Goal: Information Seeking & Learning: Learn about a topic

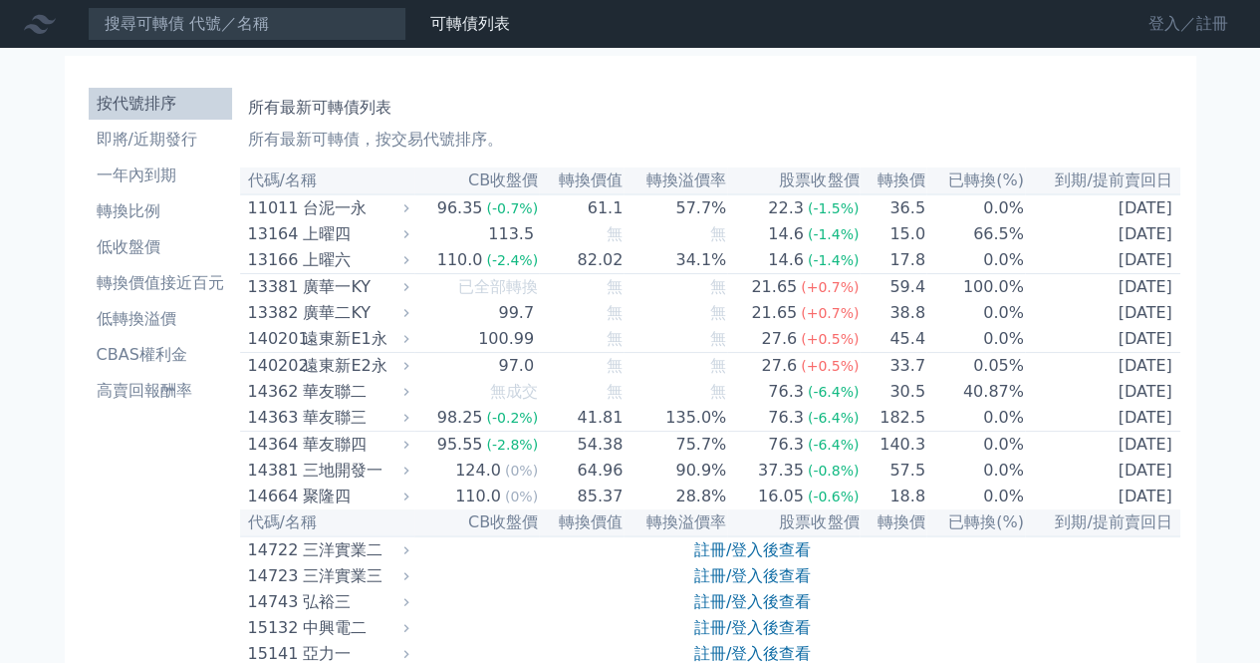
click at [1187, 23] on link "登入／註冊" at bounding box center [1189, 24] width 112 height 32
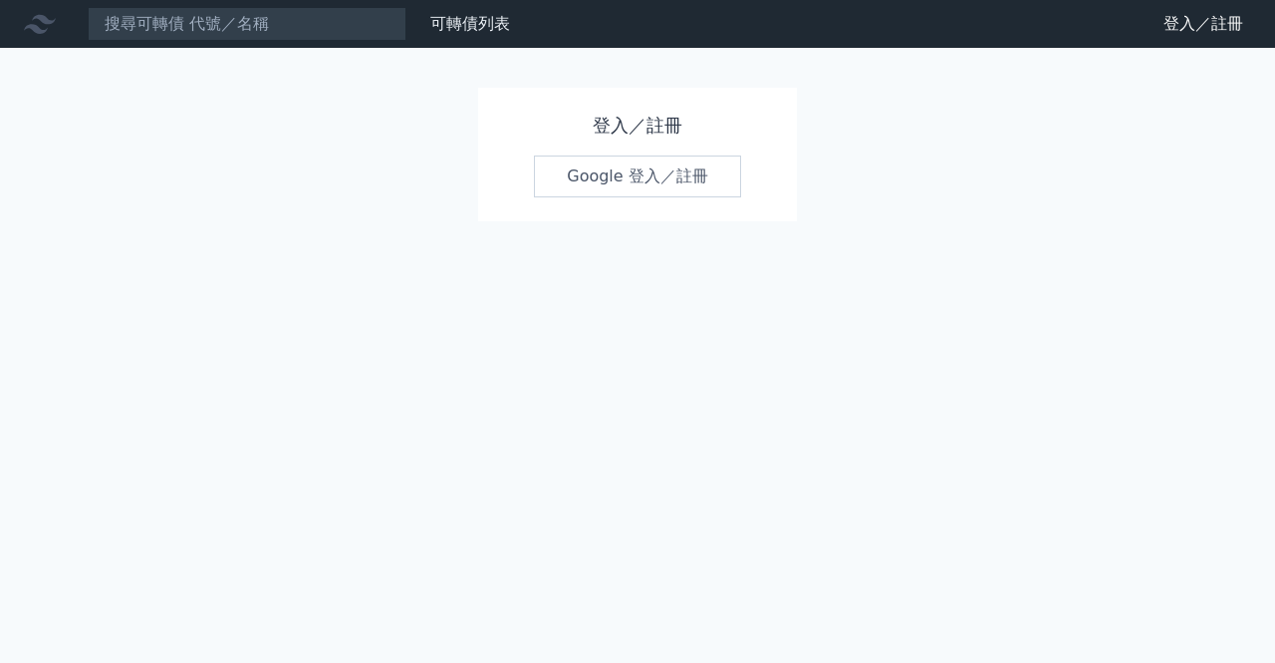
click at [593, 169] on link "Google 登入／註冊" at bounding box center [637, 176] width 207 height 42
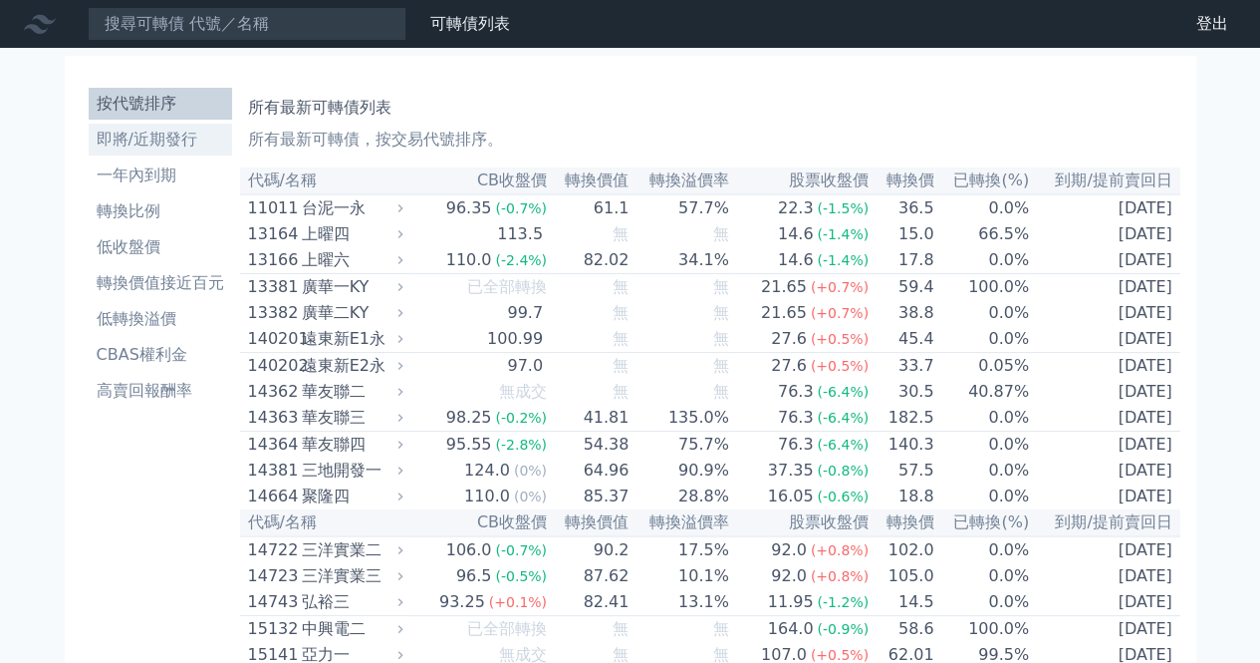
click at [177, 152] on link "即將/近期發行" at bounding box center [160, 140] width 143 height 32
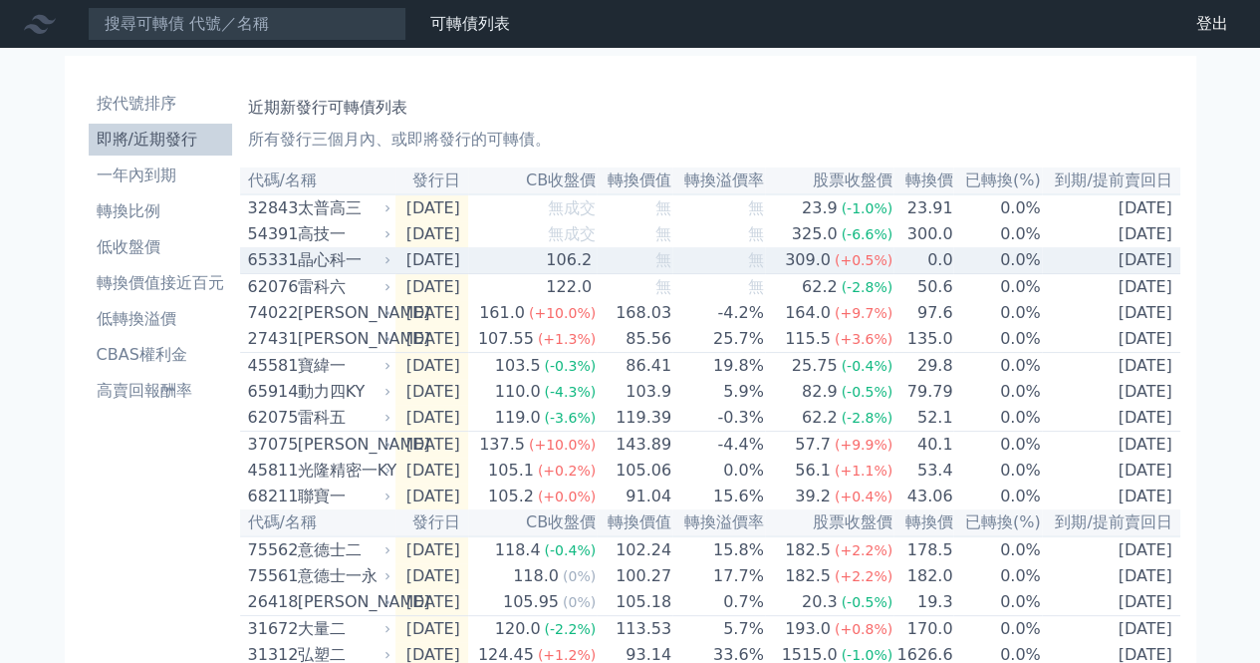
click at [339, 272] on div "晶心科一" at bounding box center [343, 260] width 90 height 24
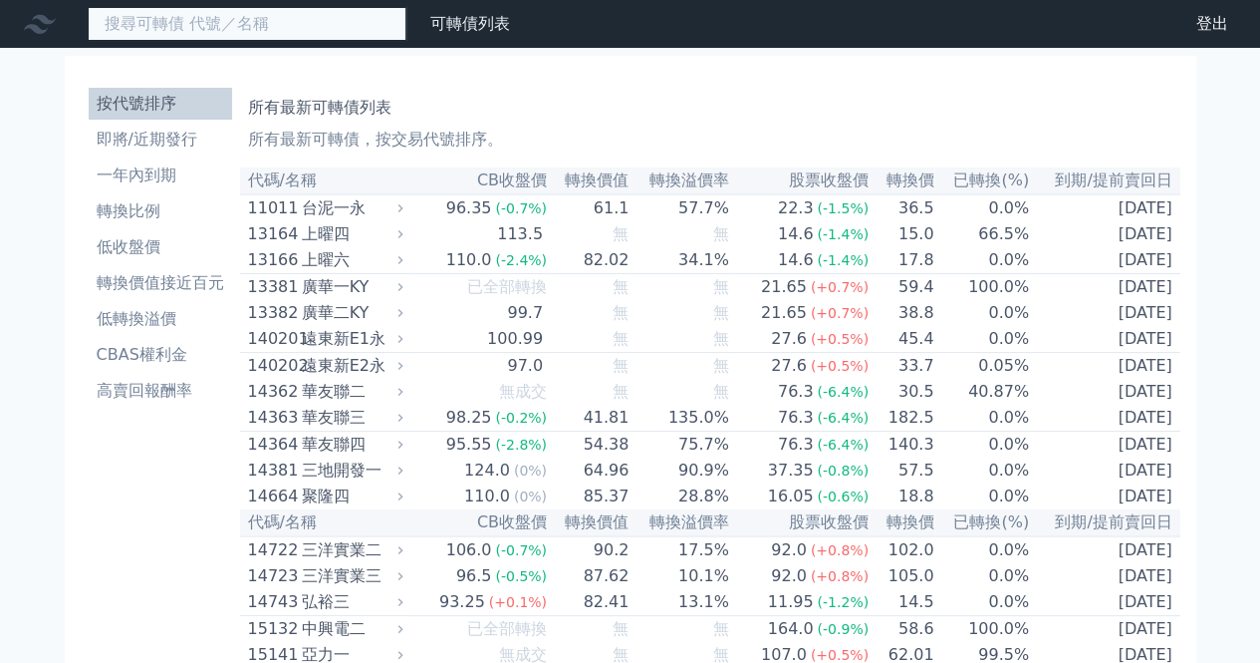
click at [145, 29] on input at bounding box center [247, 24] width 319 height 34
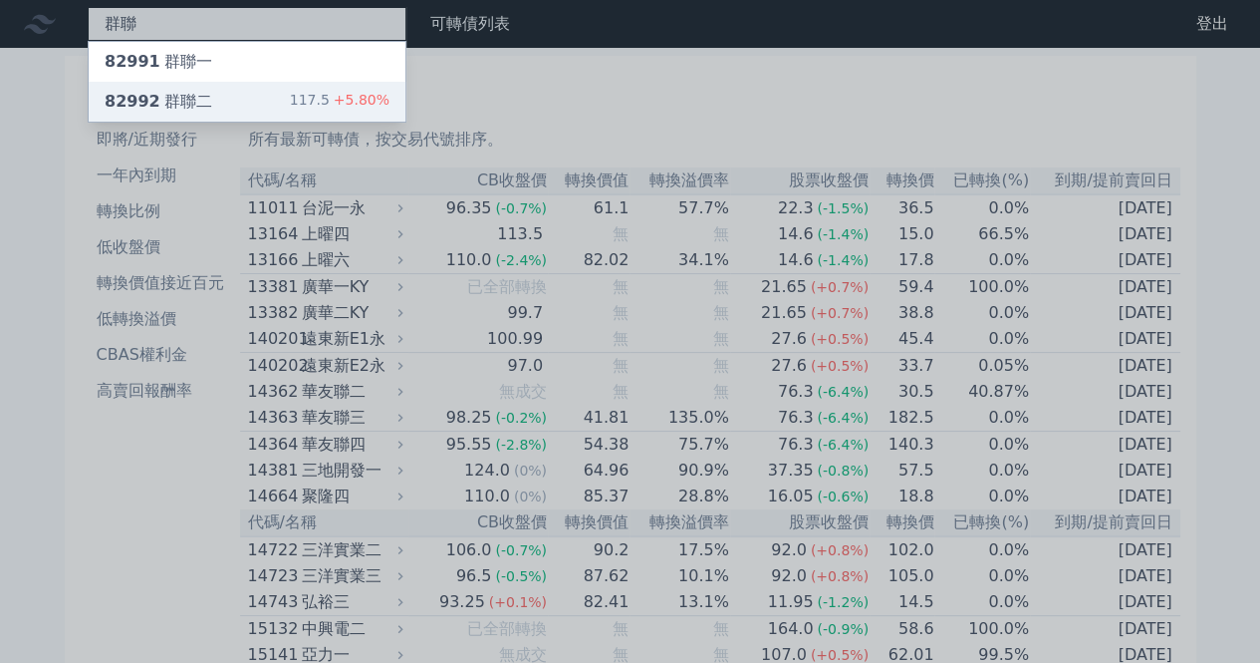
type input "群聯"
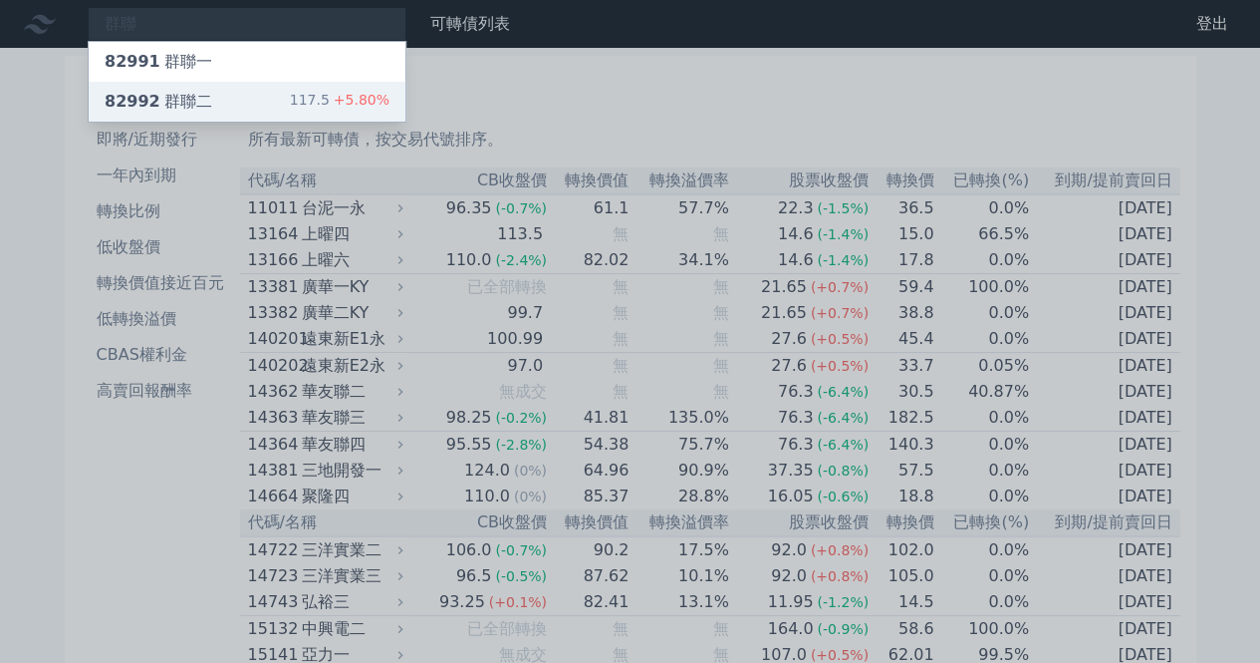
click at [244, 102] on div "82992 群聯二 117.5 +5.80%" at bounding box center [247, 102] width 317 height 40
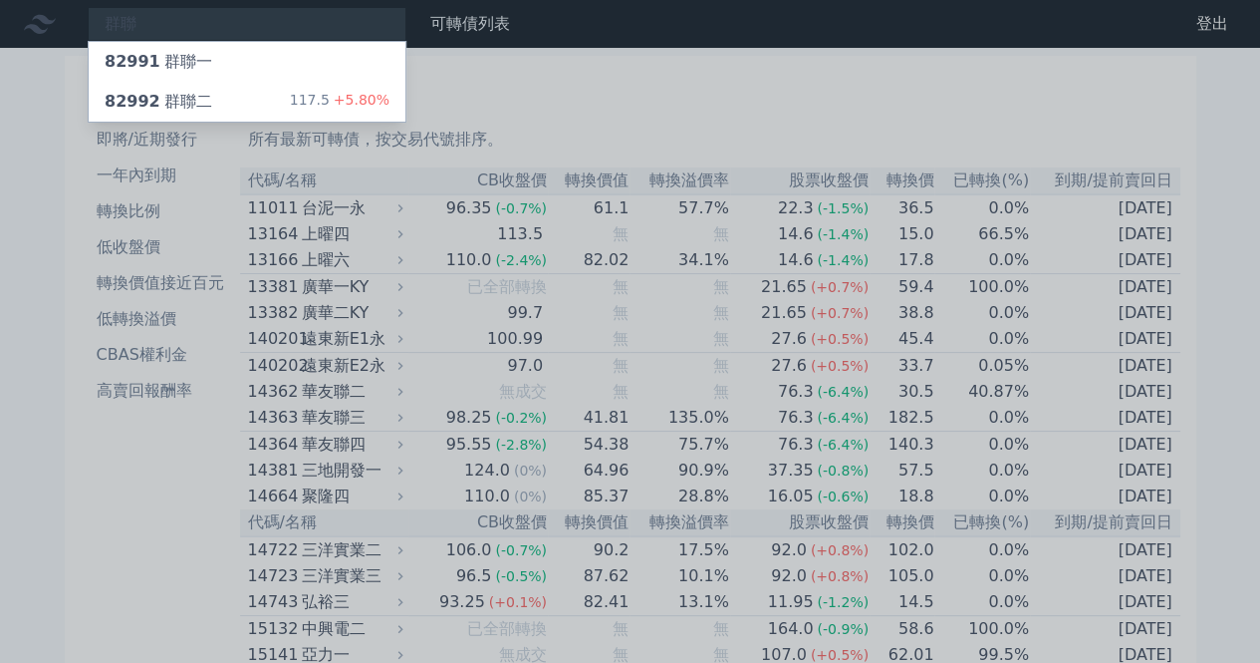
click at [164, 35] on div at bounding box center [630, 331] width 1260 height 663
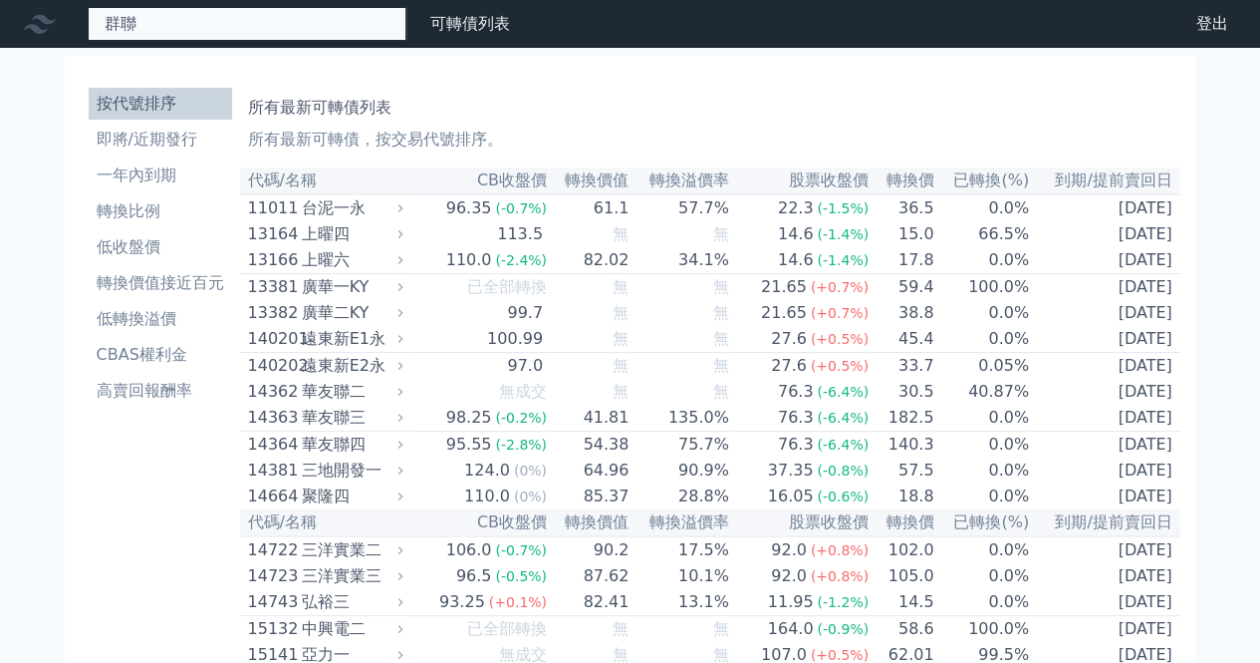
click at [122, 15] on div "群聯 82991 群聯一 82992 群聯二 117.5 +5.80%" at bounding box center [247, 24] width 319 height 34
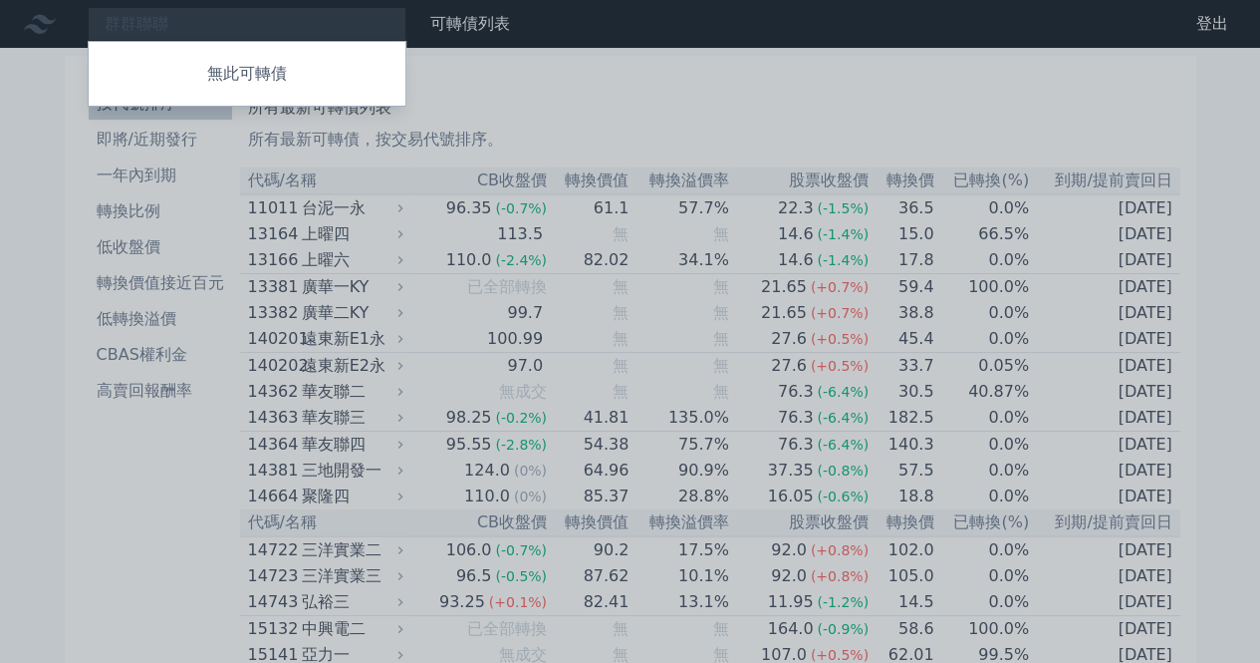
drag, startPoint x: 189, startPoint y: 26, endPoint x: 98, endPoint y: 17, distance: 92.1
click at [98, 17] on div at bounding box center [630, 331] width 1260 height 663
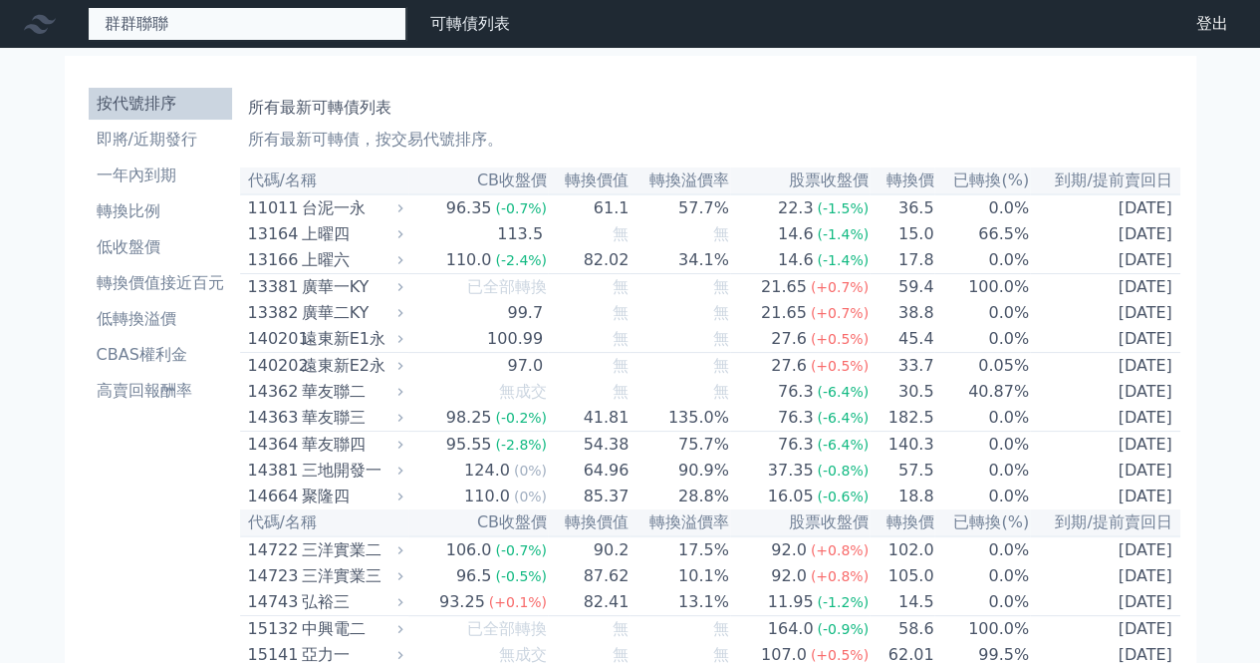
click at [175, 26] on div "群群聯聯 無此可轉債" at bounding box center [247, 24] width 319 height 34
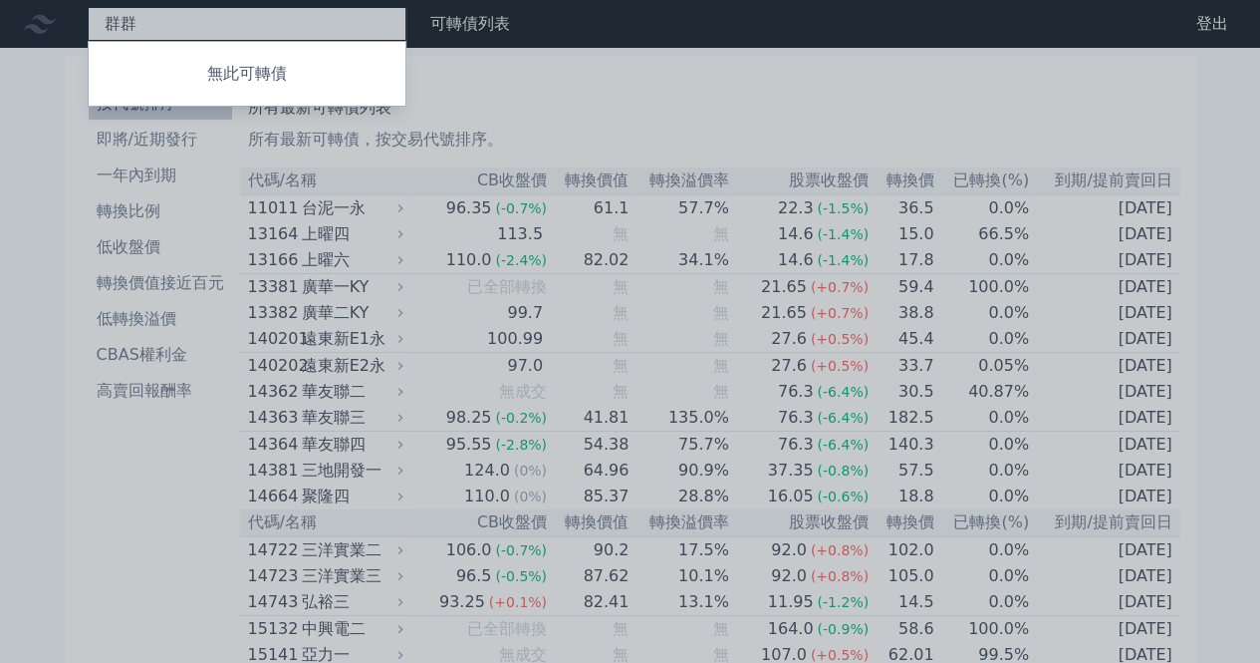
type input "群"
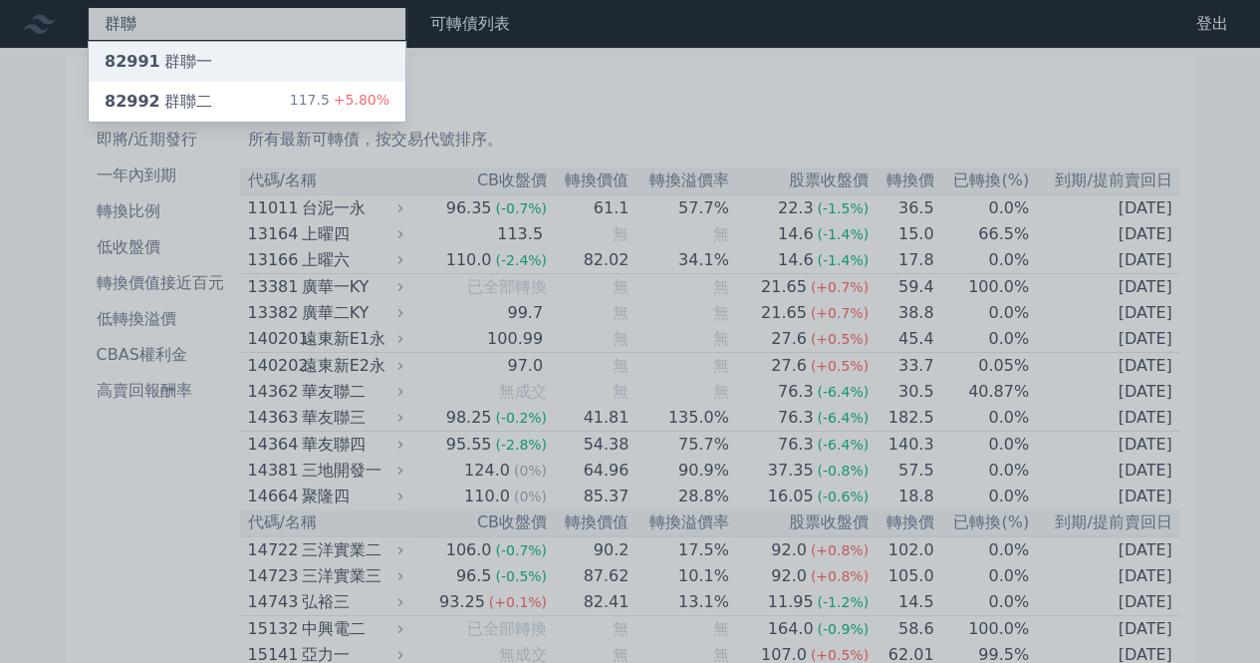
type input "群聯"
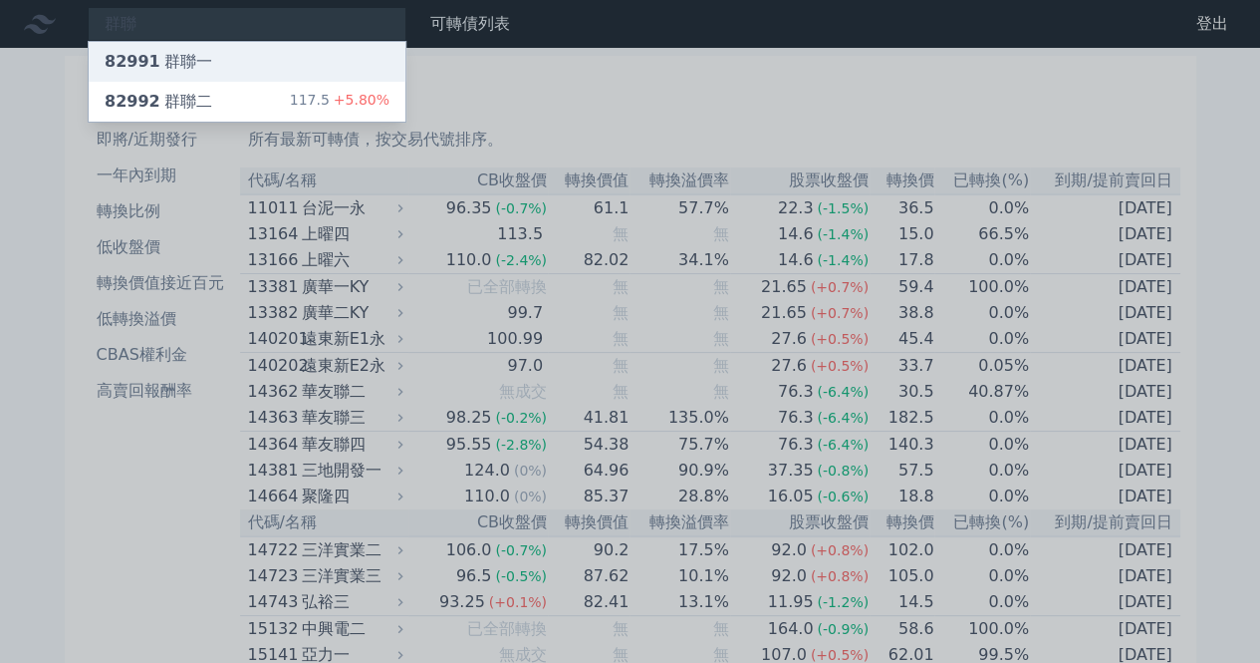
click at [176, 66] on div "82991 群聯一" at bounding box center [159, 62] width 108 height 24
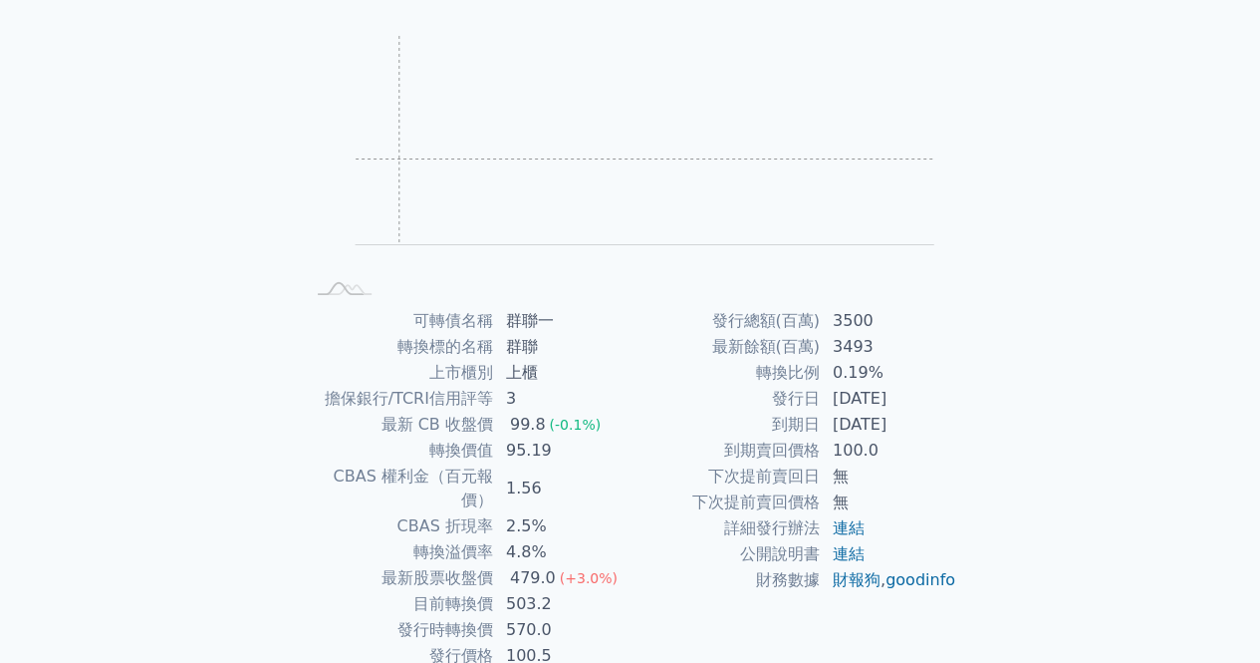
scroll to position [259, 0]
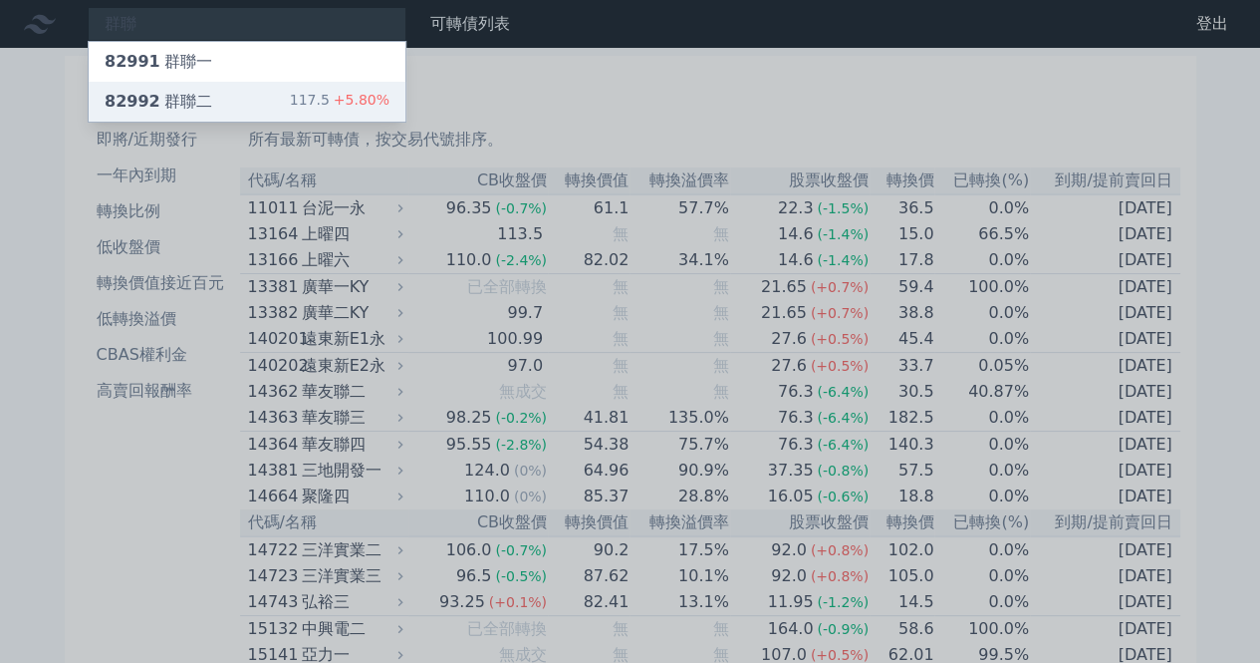
click at [189, 111] on div "82992 群聯二" at bounding box center [159, 102] width 108 height 24
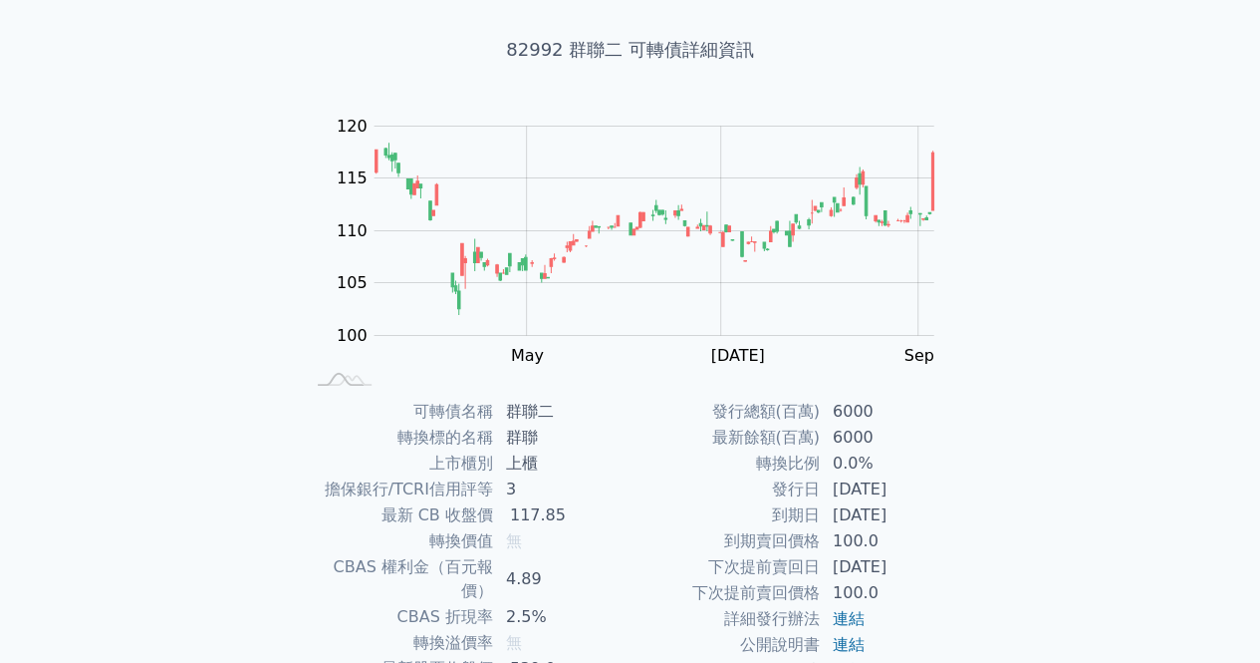
scroll to position [259, 0]
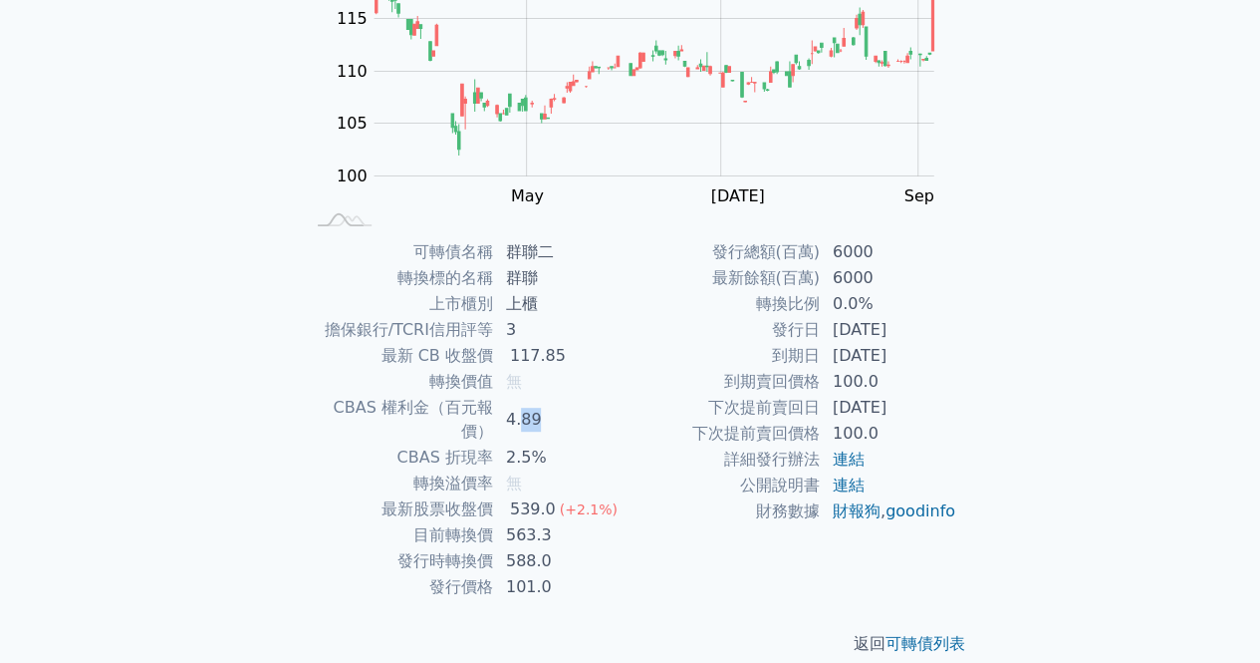
drag, startPoint x: 542, startPoint y: 405, endPoint x: 517, endPoint y: 403, distance: 25.0
click at [517, 403] on td "4.89" at bounding box center [562, 420] width 136 height 50
click at [629, 418] on td "4.89" at bounding box center [562, 420] width 136 height 50
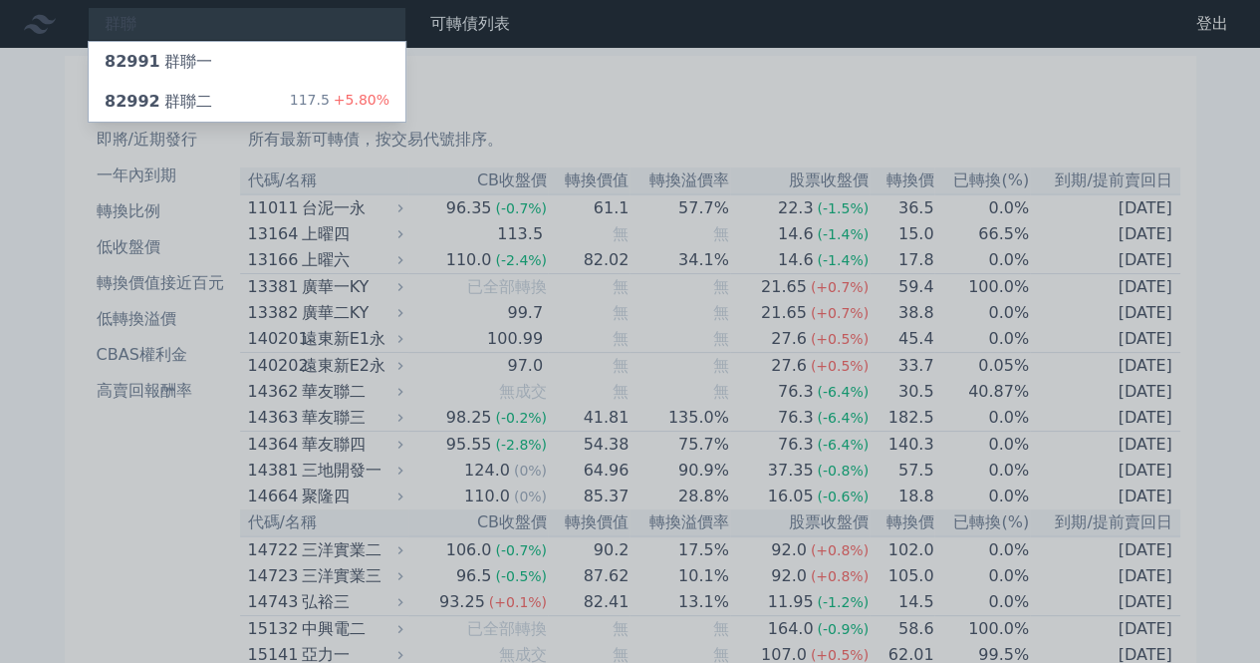
click at [614, 100] on div at bounding box center [630, 331] width 1260 height 663
